Goal: Manage account settings

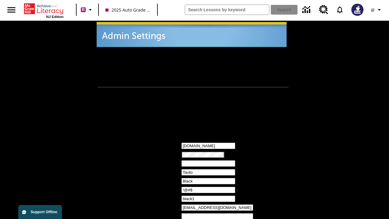
type input "!@#$"
click at [377, 10] on icon "Profile/Settings" at bounding box center [378, 9] width 7 height 7
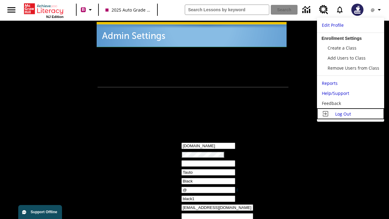
click at [350, 114] on span "Log Out" at bounding box center [343, 114] width 16 height 6
